Goal: Navigation & Orientation: Find specific page/section

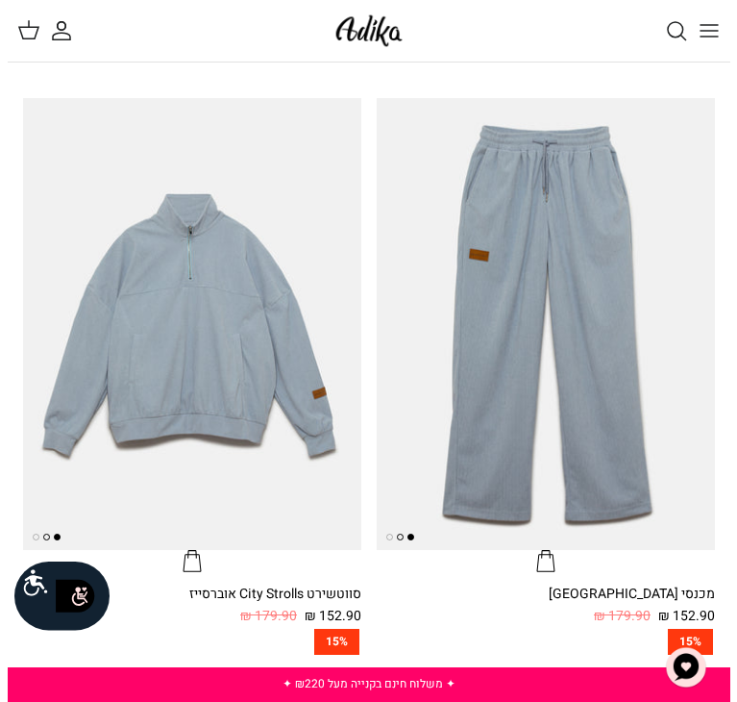
scroll to position [880, 0]
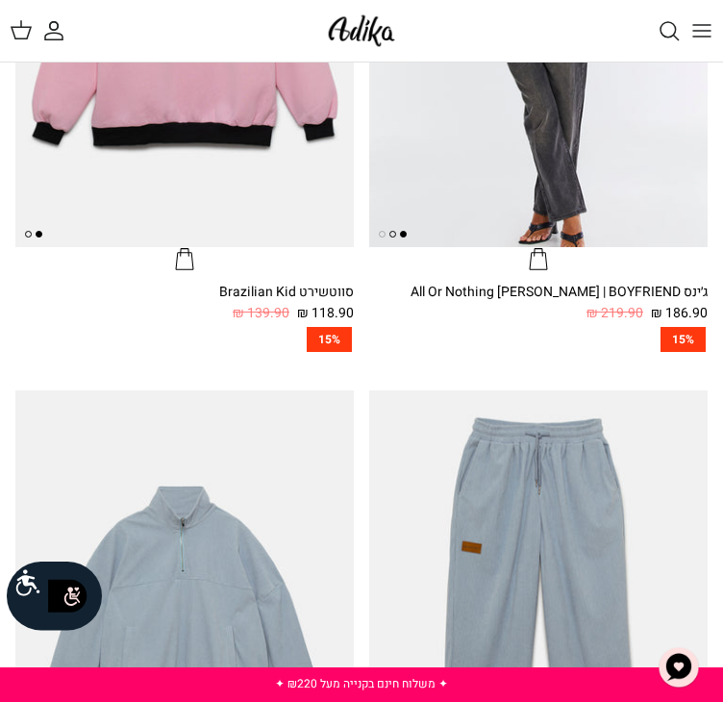
click at [707, 41] on icon "Toggle menu" at bounding box center [701, 30] width 23 height 23
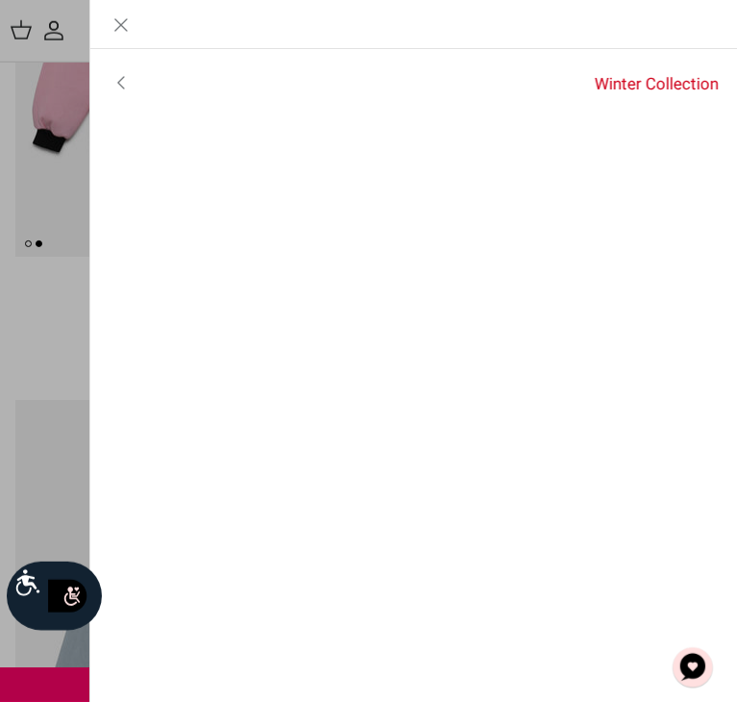
click at [119, 80] on polyline "Primary navigation" at bounding box center [121, 83] width 6 height 12
click at [677, 82] on link "לכל הפריטים" at bounding box center [414, 85] width 648 height 48
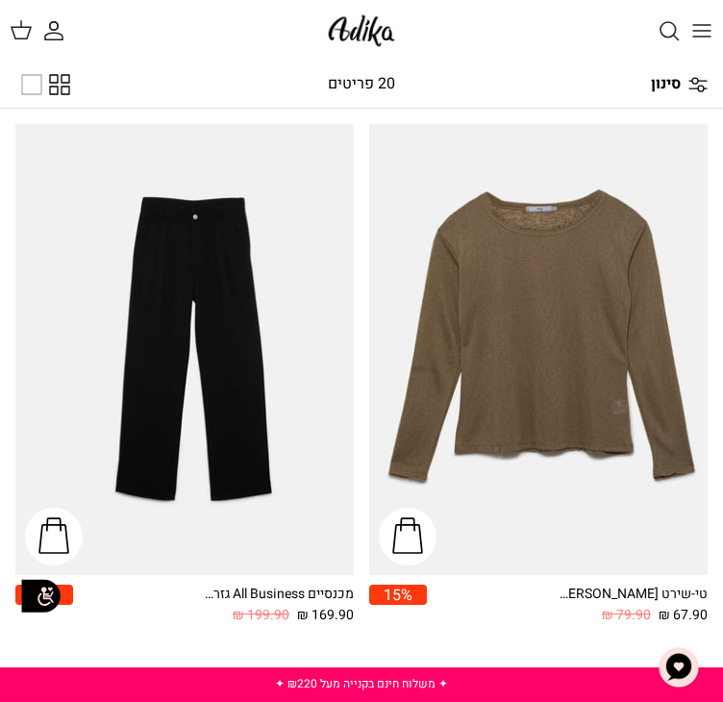
scroll to position [5025, 0]
click at [704, 27] on icon "Toggle menu" at bounding box center [701, 30] width 23 height 23
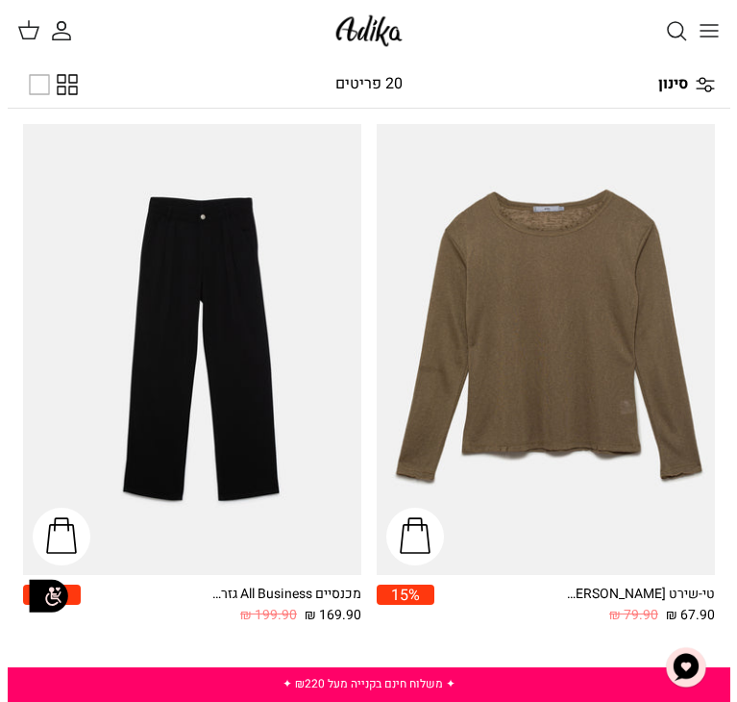
scroll to position [5103, 0]
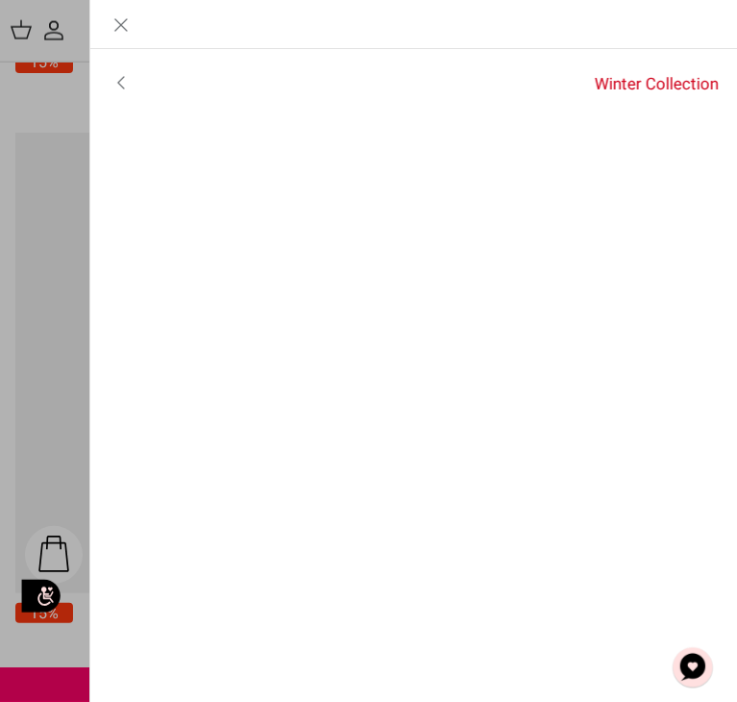
click at [119, 78] on icon "Toggle menu" at bounding box center [121, 82] width 23 height 23
click at [654, 80] on link "לכל הפריטים" at bounding box center [414, 85] width 648 height 48
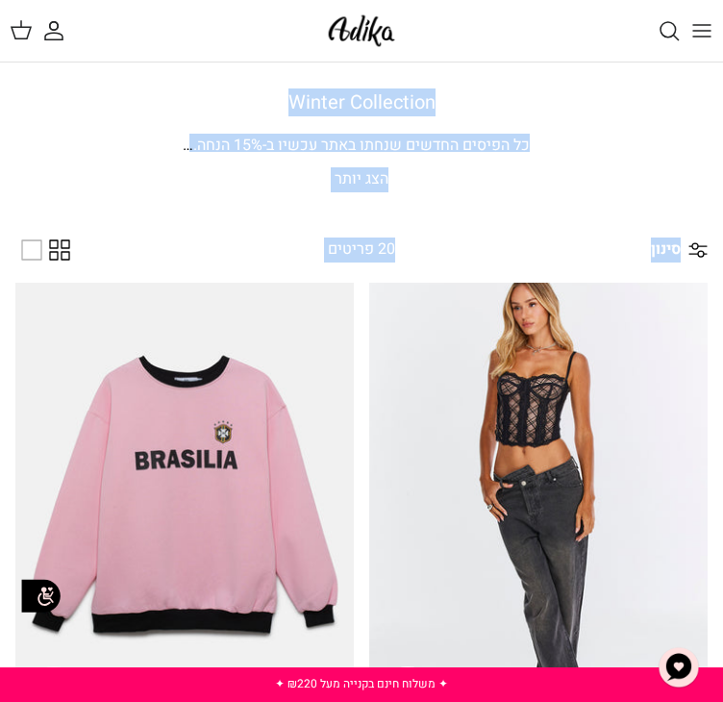
drag, startPoint x: 0, startPoint y: 0, endPoint x: -68, endPoint y: 243, distance: 252.6
click at [381, 174] on p "הצג יותר" at bounding box center [361, 179] width 692 height 25
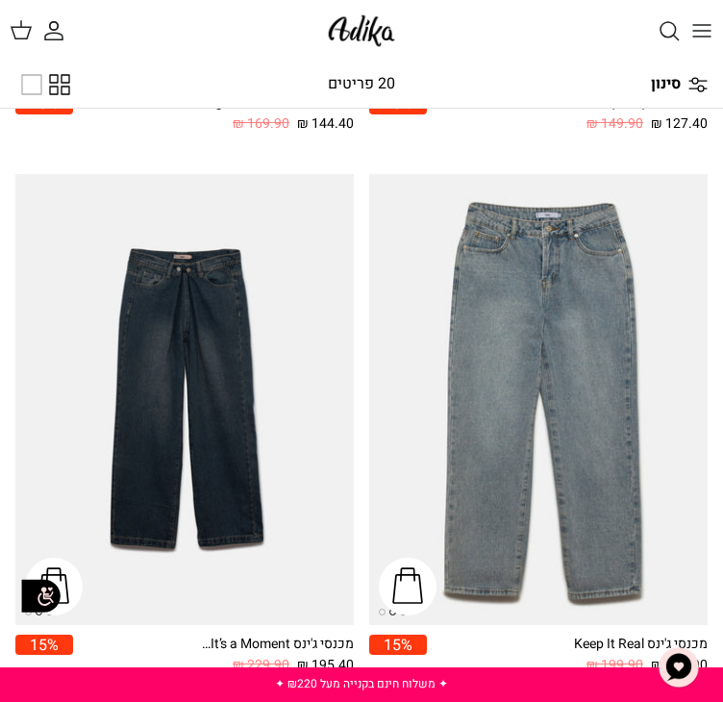
scroll to position [3708, 0]
